Goal: Transaction & Acquisition: Purchase product/service

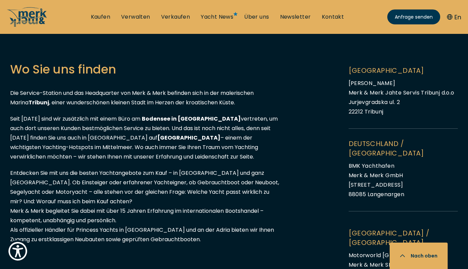
scroll to position [711, 0]
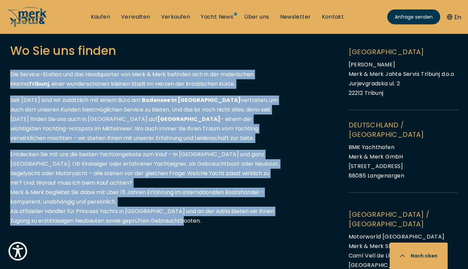
drag, startPoint x: 10, startPoint y: 74, endPoint x: 184, endPoint y: 222, distance: 228.7
click at [184, 222] on div "Wo Sie uns finden Die Service-Station und das Headquarter von Merk & Merk befin…" at bounding box center [145, 179] width 271 height 274
copy div "Lor Ipsumdo-Sitamet con adi Elitseddoei tem Inci & Utla etdolore magn al eni ad…"
click at [58, 89] on div "Wo Sie uns finden Die Service-Station und das Headquarter von Merk & Merk befin…" at bounding box center [145, 179] width 271 height 274
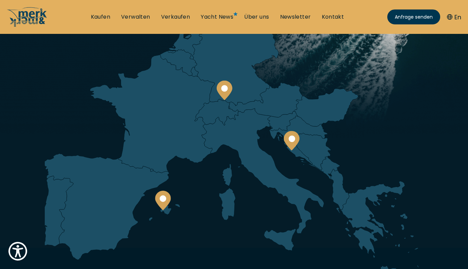
scroll to position [0, 0]
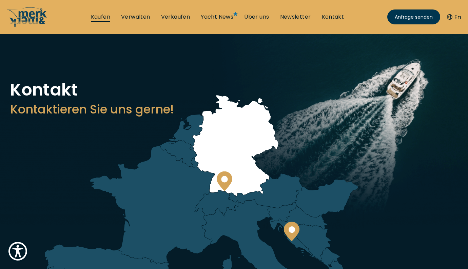
click at [103, 17] on link "Kaufen" at bounding box center [100, 16] width 19 height 7
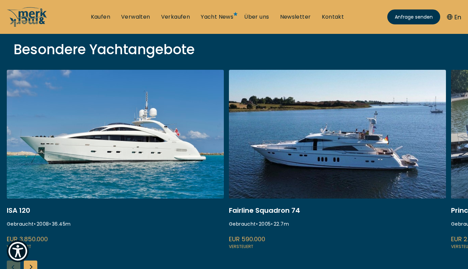
scroll to position [251, 0]
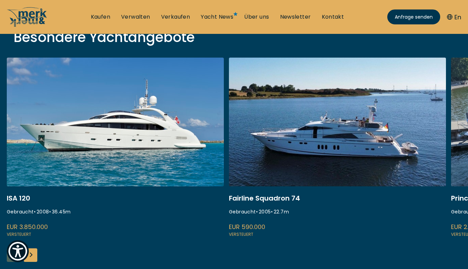
click at [31, 259] on div "Next slide" at bounding box center [31, 256] width 14 height 14
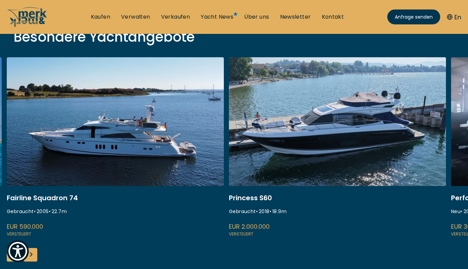
scroll to position [252, 0]
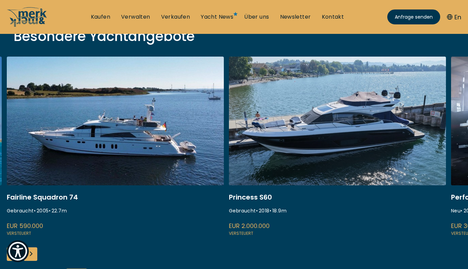
click at [31, 257] on div "Next slide" at bounding box center [31, 255] width 14 height 14
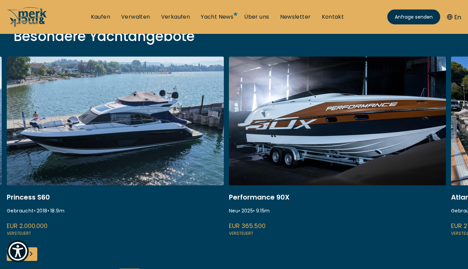
click at [34, 257] on div "Next slide" at bounding box center [31, 255] width 14 height 14
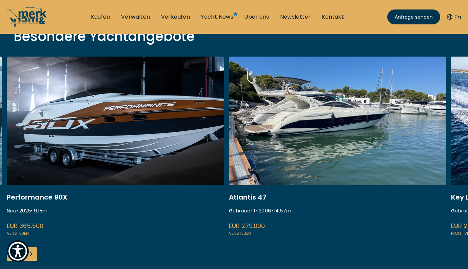
click at [34, 257] on div "Next slide" at bounding box center [31, 255] width 14 height 14
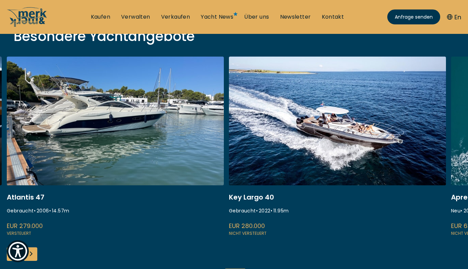
click at [34, 258] on div "Next slide" at bounding box center [31, 255] width 14 height 14
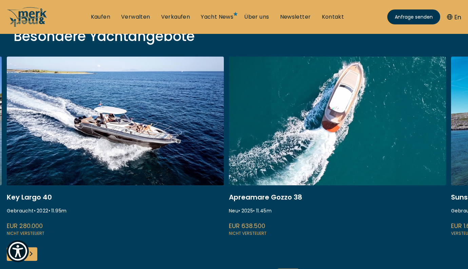
click at [34, 258] on div "Next slide" at bounding box center [31, 255] width 14 height 14
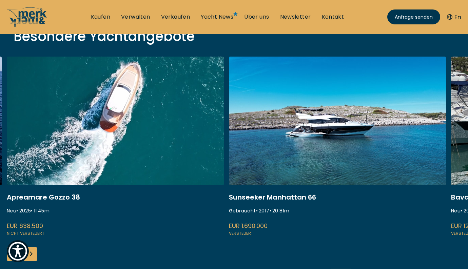
click at [34, 258] on div "Next slide" at bounding box center [31, 255] width 14 height 14
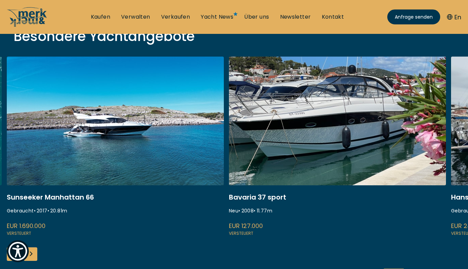
click at [34, 258] on div "Next slide" at bounding box center [31, 255] width 14 height 14
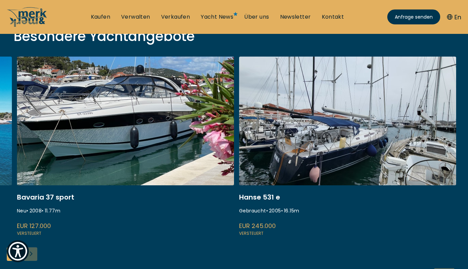
click at [34, 258] on div "ISA 120 Gebraucht • 2008 • 36.45 m EUR 3.850.000 Versteuert Fairline Squadron 7…" at bounding box center [234, 169] width 468 height 225
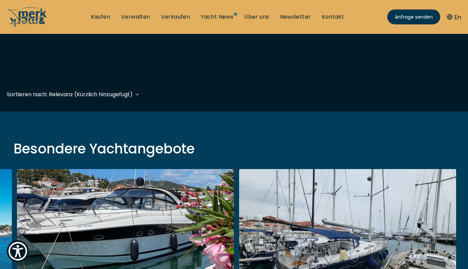
scroll to position [183, 0]
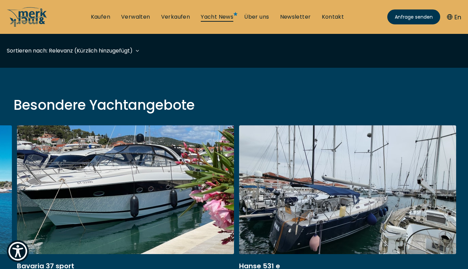
click at [224, 18] on link "Yacht News" at bounding box center [217, 16] width 33 height 7
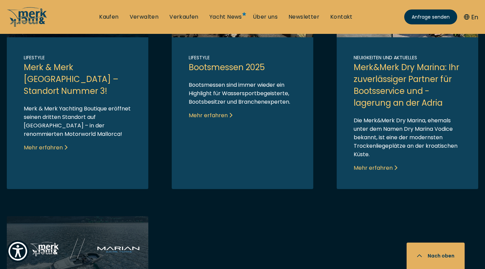
scroll to position [718, 0]
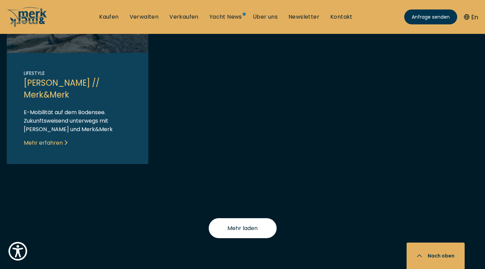
click at [236, 226] on span "Mehr laden" at bounding box center [242, 228] width 30 height 8
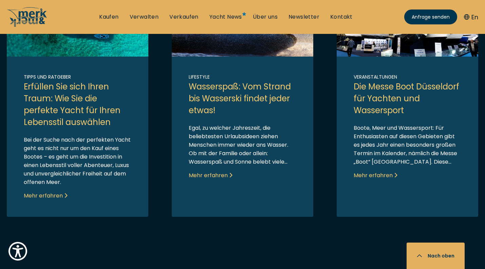
scroll to position [979, 0]
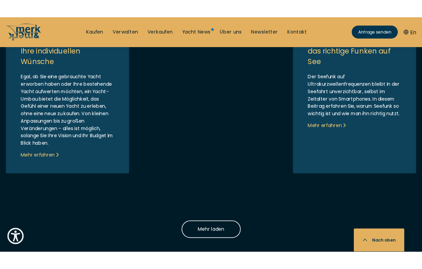
scroll to position [1587, 0]
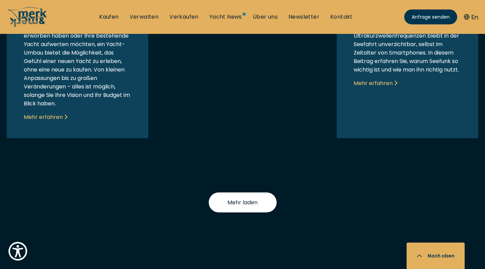
click at [257, 193] on button "Mehr laden" at bounding box center [243, 203] width 68 height 20
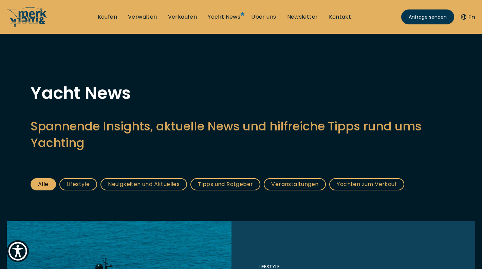
scroll to position [0, 0]
click at [31, 16] on icon at bounding box center [27, 17] width 41 height 20
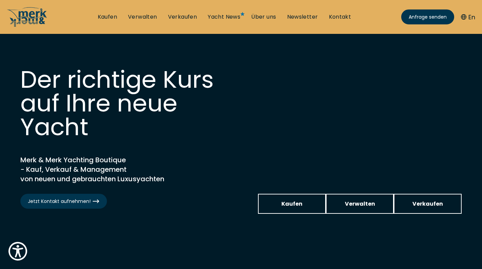
click at [478, 145] on video at bounding box center [241, 155] width 482 height 242
